Goal: Communication & Community: Answer question/provide support

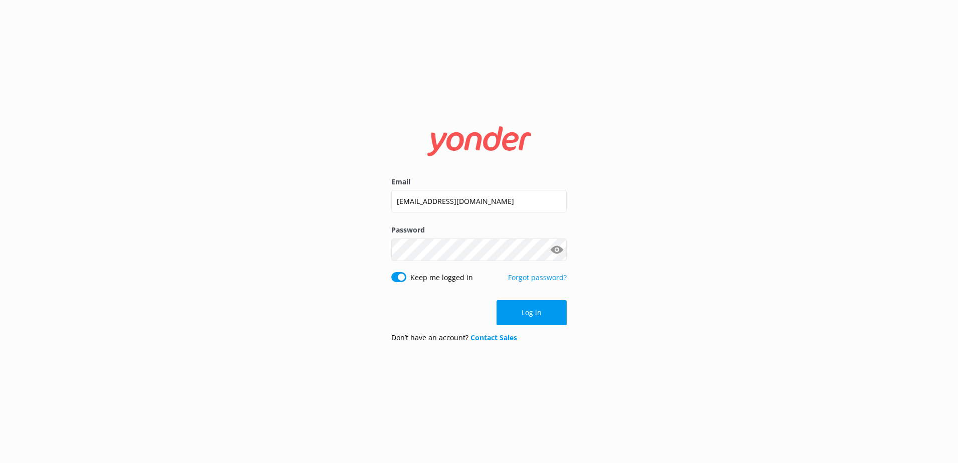
click at [548, 314] on button "Log in" at bounding box center [532, 312] width 70 height 25
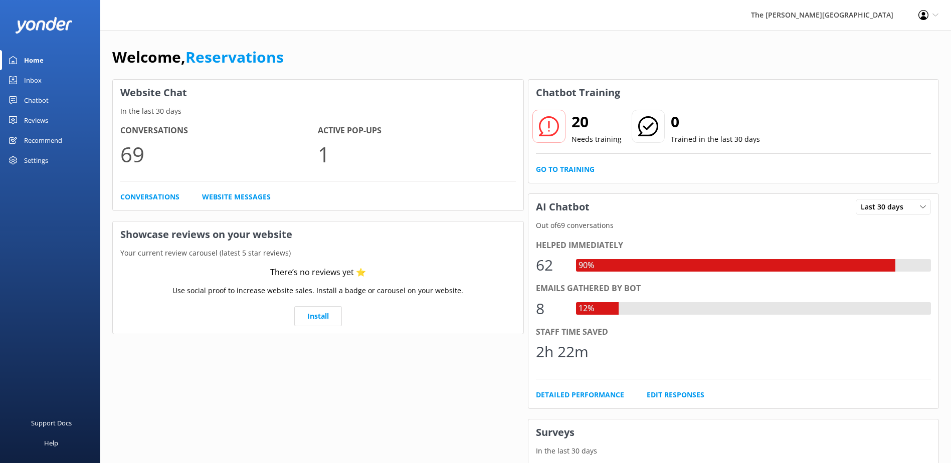
click at [71, 81] on link "Inbox" at bounding box center [50, 80] width 100 height 20
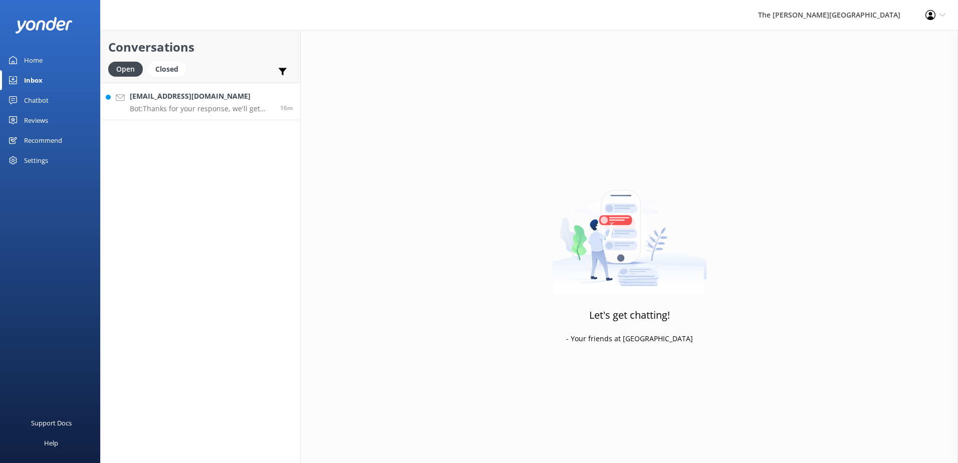
click at [213, 104] on div "[EMAIL_ADDRESS][DOMAIN_NAME] Bot: Thanks for your response, we'll get back to y…" at bounding box center [201, 102] width 143 height 22
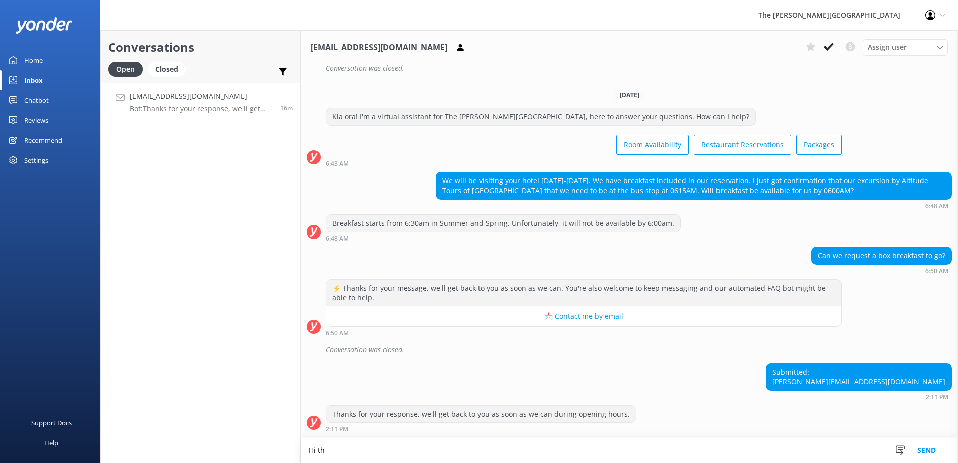
scroll to position [481, 0]
type textarea "Hi there! We can organise breakfast boxes to go. Since you have breakfast inclu…"
click at [925, 381] on link "[EMAIL_ADDRESS][DOMAIN_NAME]" at bounding box center [887, 382] width 117 height 10
drag, startPoint x: 249, startPoint y: 102, endPoint x: 198, endPoint y: 117, distance: 53.8
click at [195, 119] on link "[EMAIL_ADDRESS][DOMAIN_NAME] Bot: Thanks for your response, we'll get back to y…" at bounding box center [201, 102] width 200 height 38
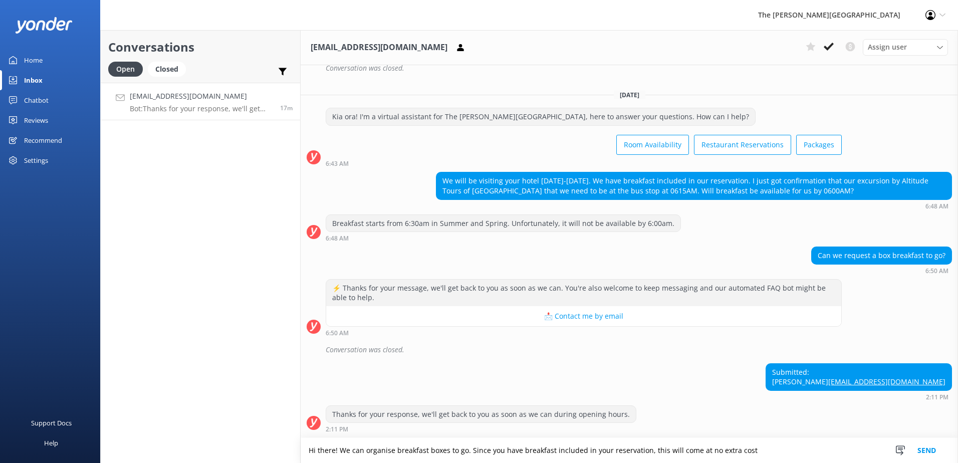
click at [207, 103] on div "[EMAIL_ADDRESS][DOMAIN_NAME] Bot: Thanks for your response, we'll get back to y…" at bounding box center [201, 102] width 143 height 22
click at [826, 45] on icon at bounding box center [829, 47] width 10 height 10
